Goal: Transaction & Acquisition: Purchase product/service

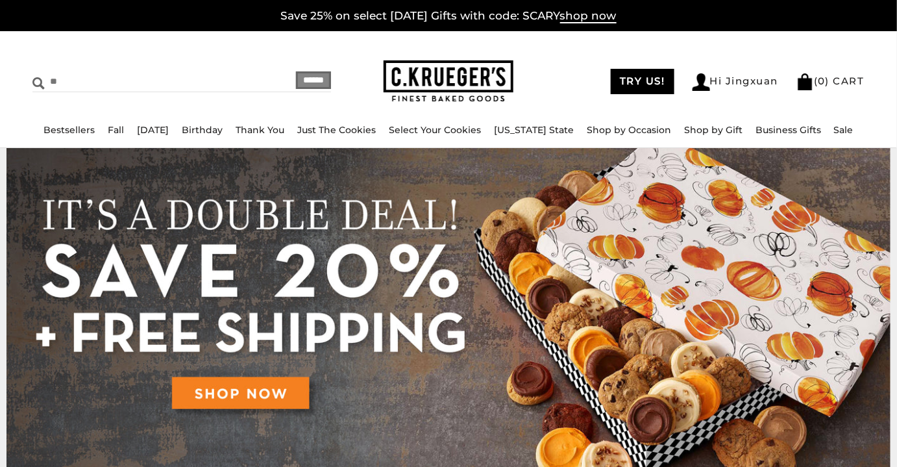
click at [133, 88] on input "**" at bounding box center [129, 81] width 194 height 20
type input "******"
click at [296, 71] on input "******" at bounding box center [313, 80] width 35 height 18
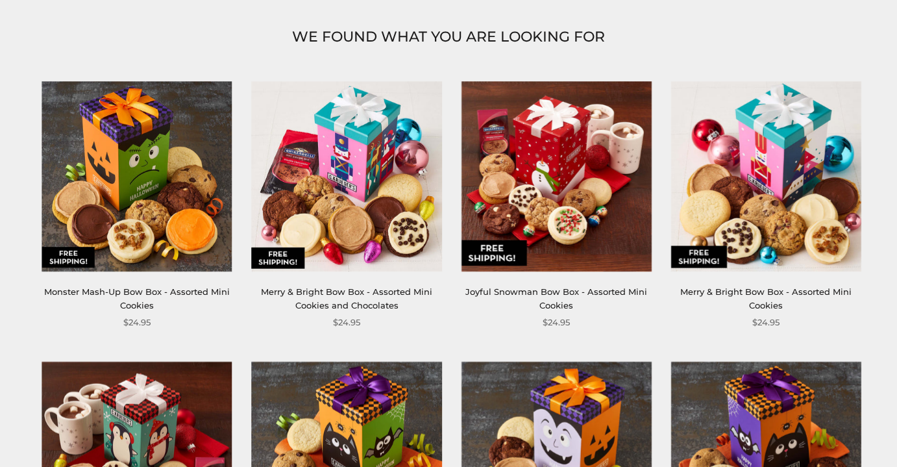
scroll to position [365, 0]
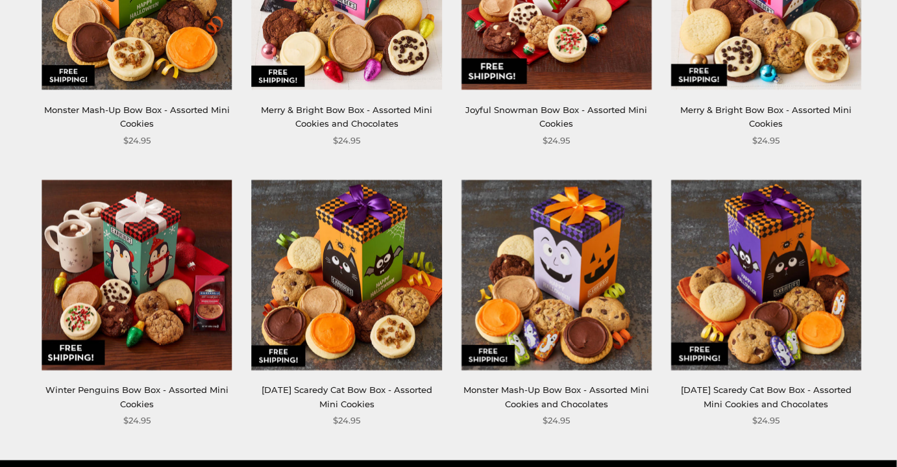
click at [164, 241] on img at bounding box center [137, 275] width 190 height 190
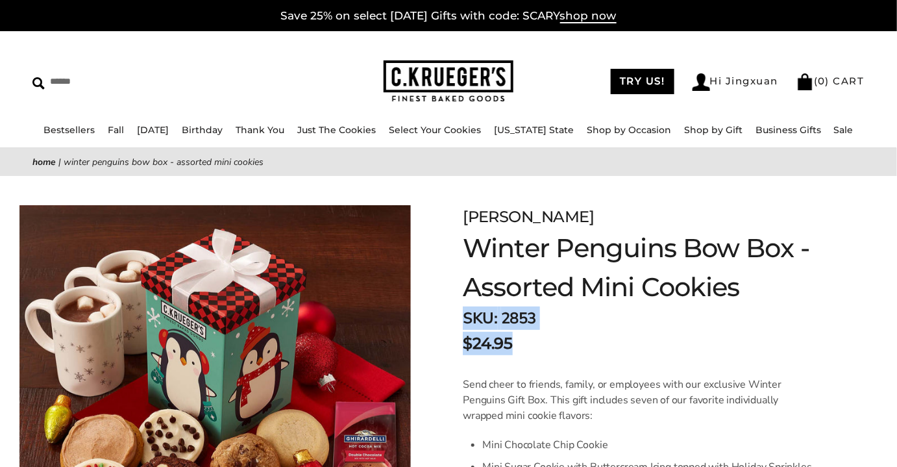
drag, startPoint x: 460, startPoint y: 322, endPoint x: 595, endPoint y: 332, distance: 135.3
drag, startPoint x: 595, startPoint y: 332, endPoint x: 478, endPoint y: 321, distance: 117.2
click at [478, 321] on strong "SKU:" at bounding box center [480, 318] width 34 height 21
click at [479, 319] on strong "SKU:" at bounding box center [480, 318] width 34 height 21
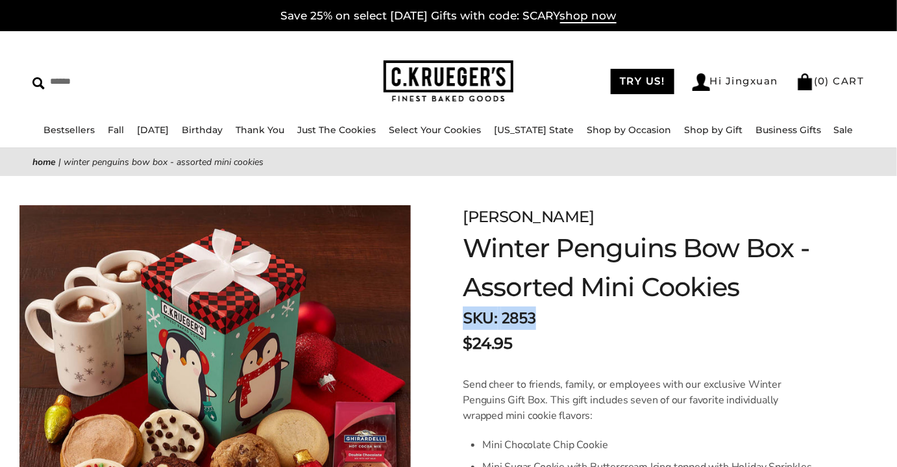
drag, startPoint x: 465, startPoint y: 317, endPoint x: 564, endPoint y: 319, distance: 98.6
click at [564, 319] on div "SKU: 2853 $24.95" at bounding box center [647, 330] width 369 height 49
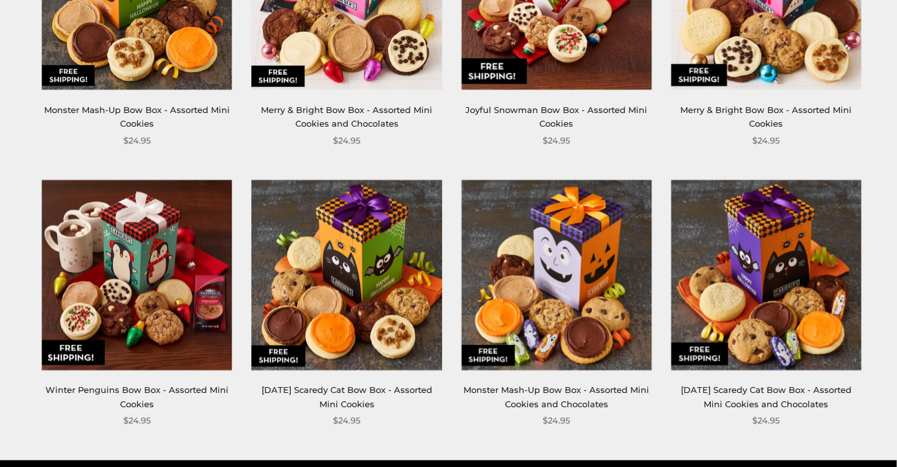
click at [370, 271] on img at bounding box center [347, 275] width 190 height 190
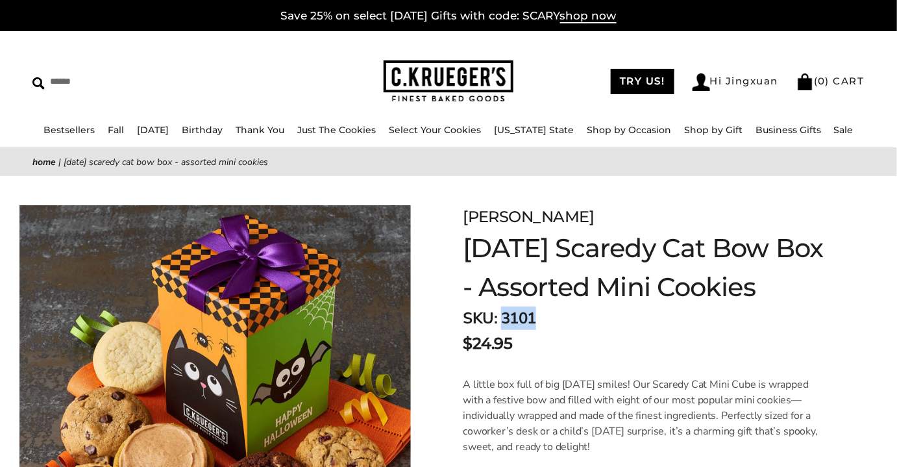
drag, startPoint x: 503, startPoint y: 314, endPoint x: 538, endPoint y: 315, distance: 34.4
click at [538, 315] on div "SKU: 3101 $24.95" at bounding box center [647, 330] width 369 height 49
copy span "3101"
click at [492, 77] on img at bounding box center [448, 81] width 130 height 42
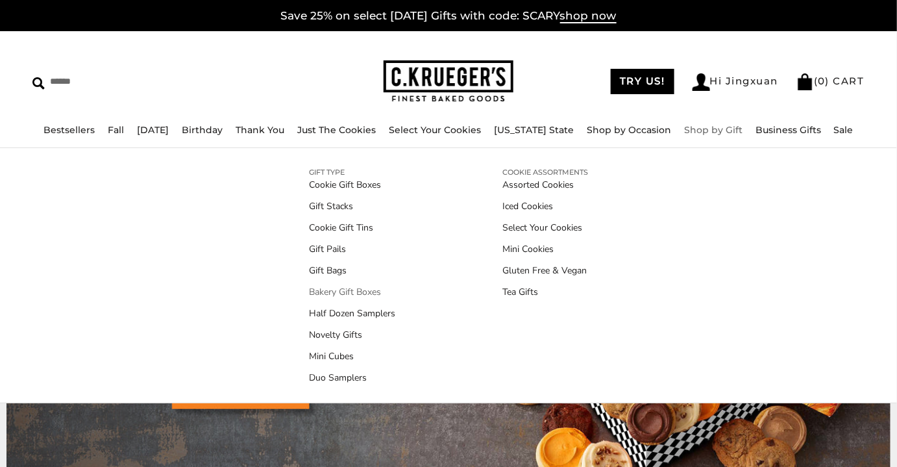
click at [353, 293] on link "Bakery Gift Boxes" at bounding box center [352, 292] width 86 height 14
